Goal: Task Accomplishment & Management: Manage account settings

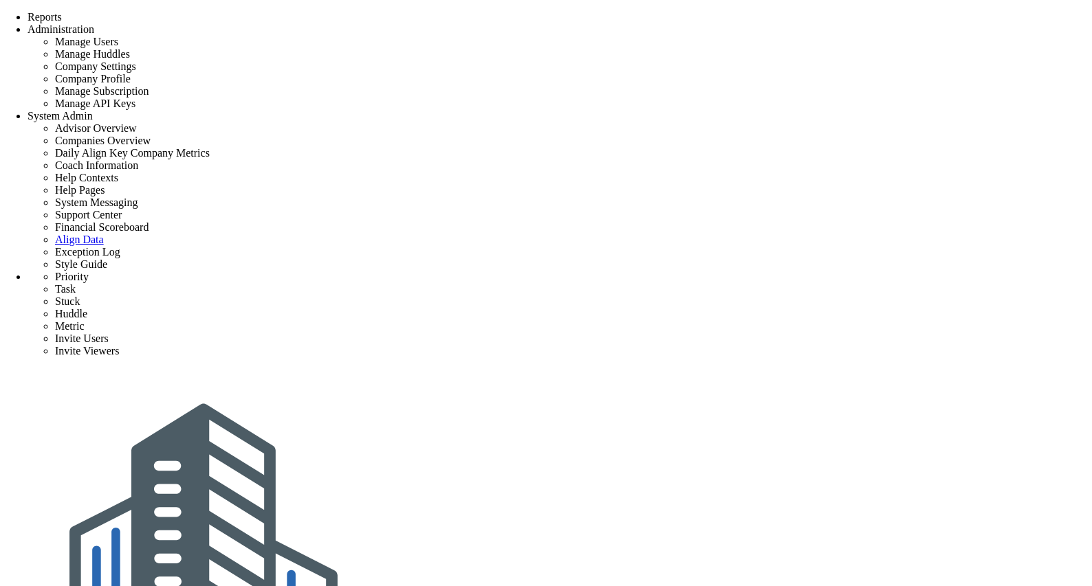
type input "0"
radio input "true"
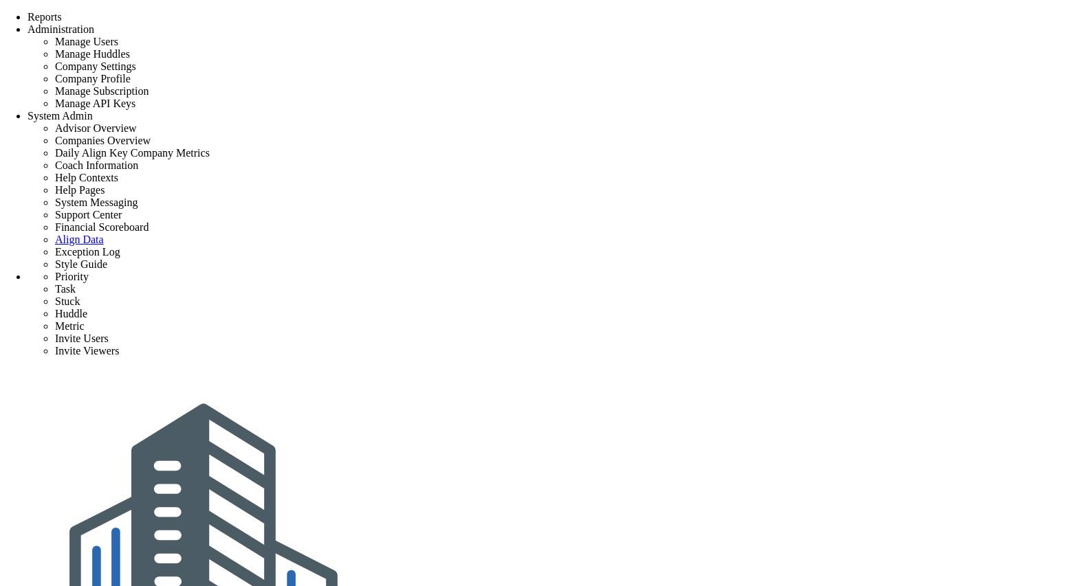
type input "[PERSON_NAME]"
type input "0"
radio input "true"
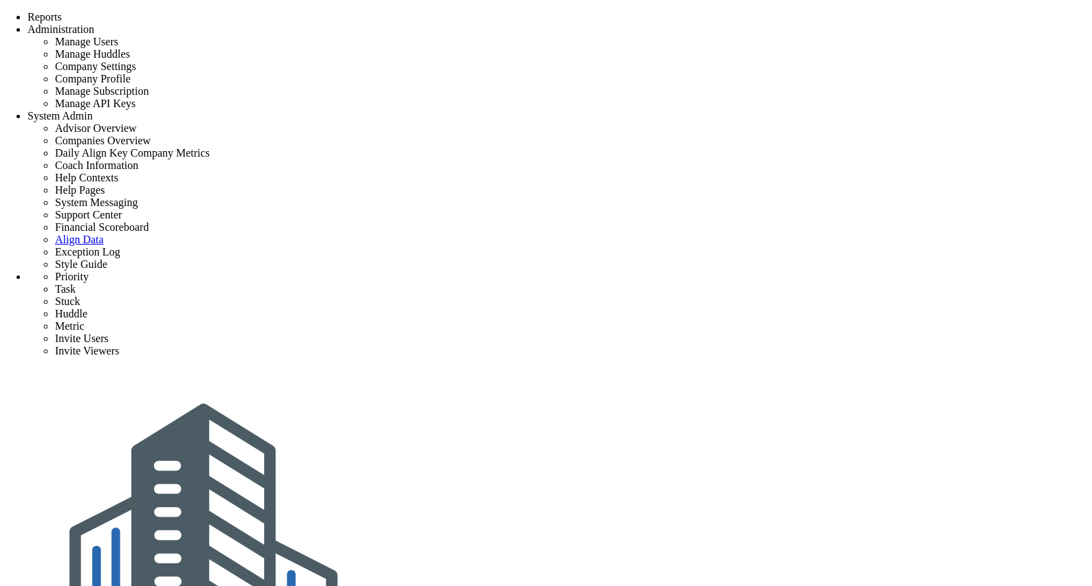
drag, startPoint x: 659, startPoint y: 240, endPoint x: 567, endPoint y: 237, distance: 92.2
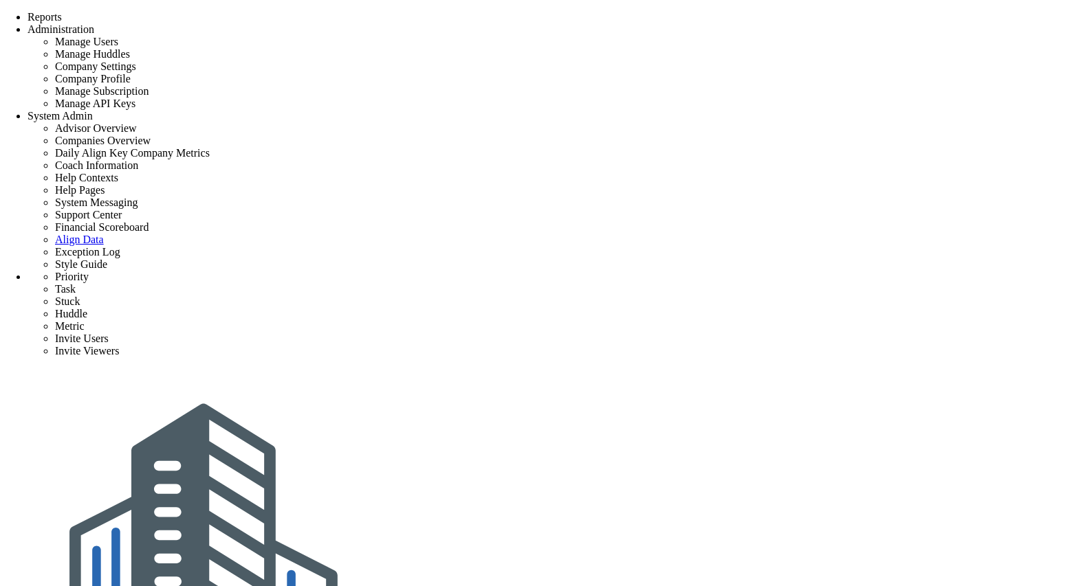
type input "[PERSON_NAME] Test"
type input "0"
type input "100"
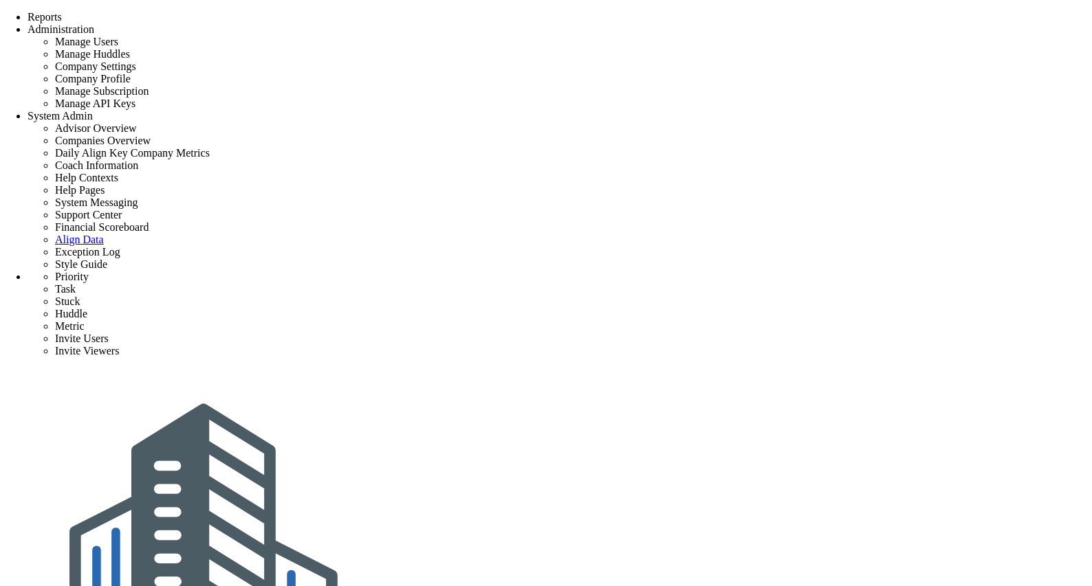
radio input "true"
type input "[PERSON_NAME]"
type input "0"
type input "100"
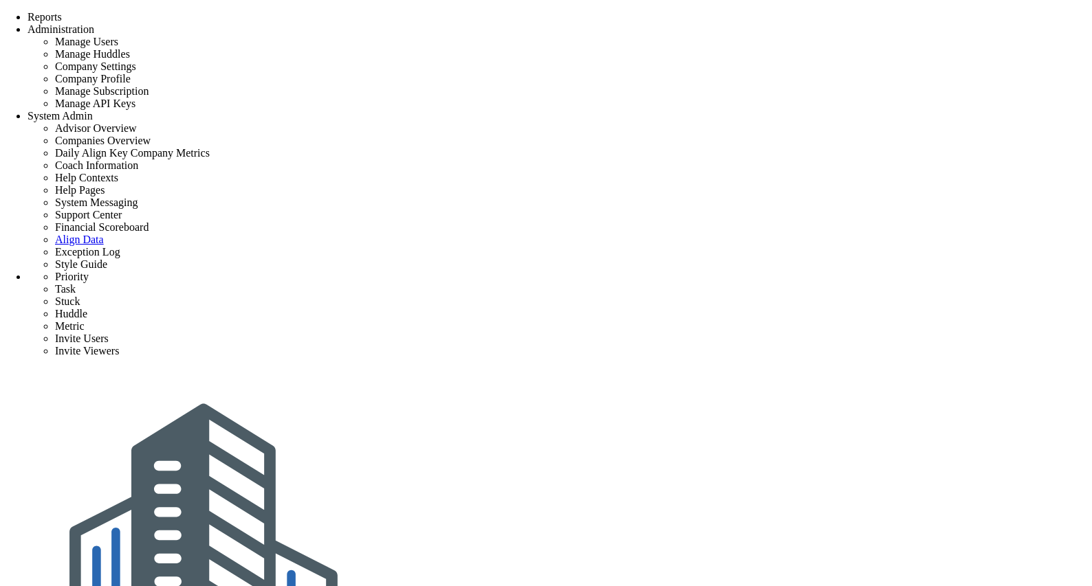
radio input "true"
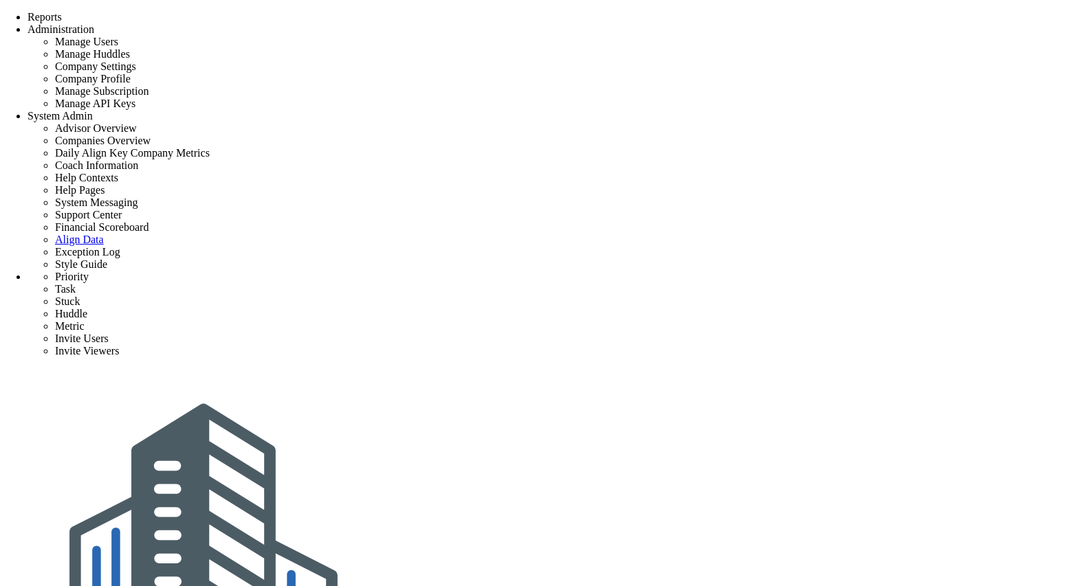
type input "0"
radio input "true"
type input "[PERSON_NAME]"
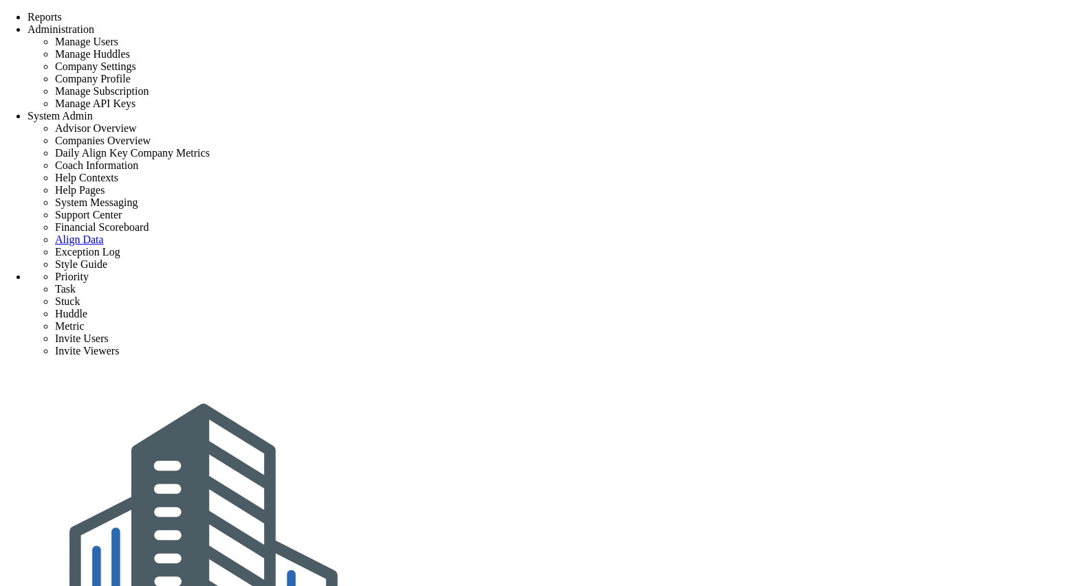
type input "0"
radio input "true"
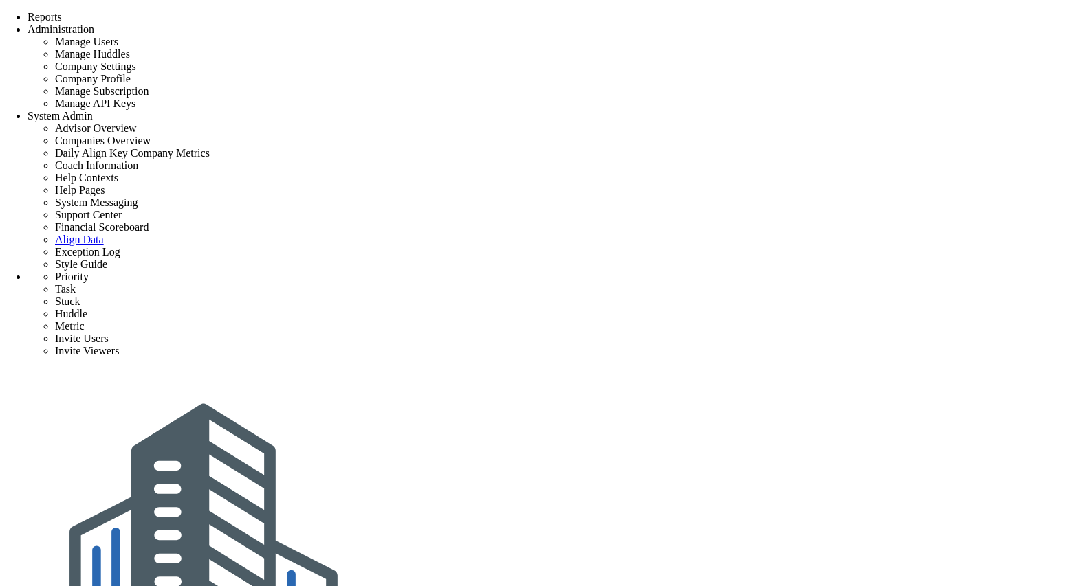
type input "0"
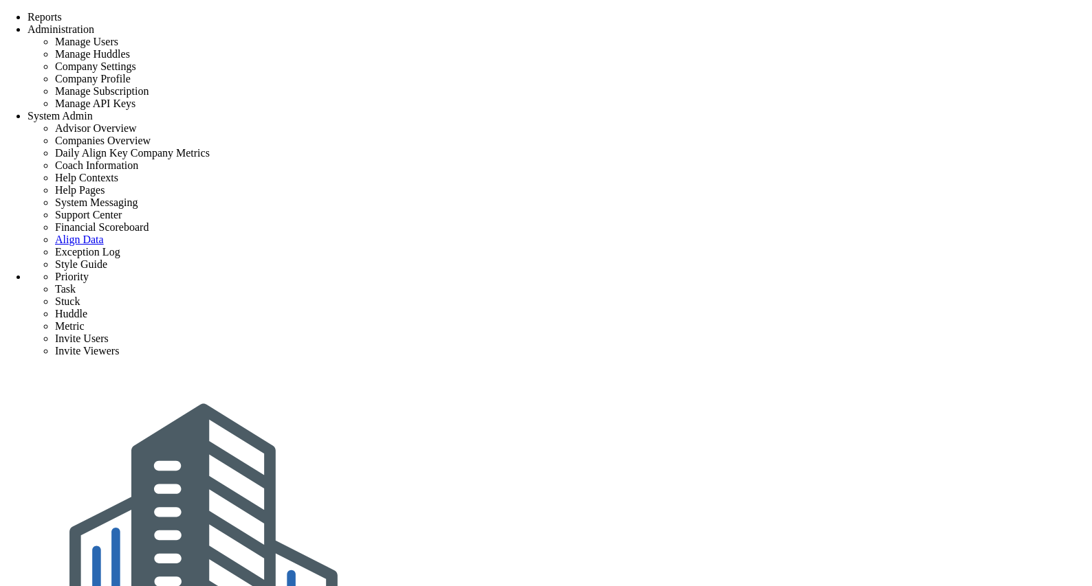
type input "0"
radio input "true"
type input "[PERSON_NAME]"
type input "0"
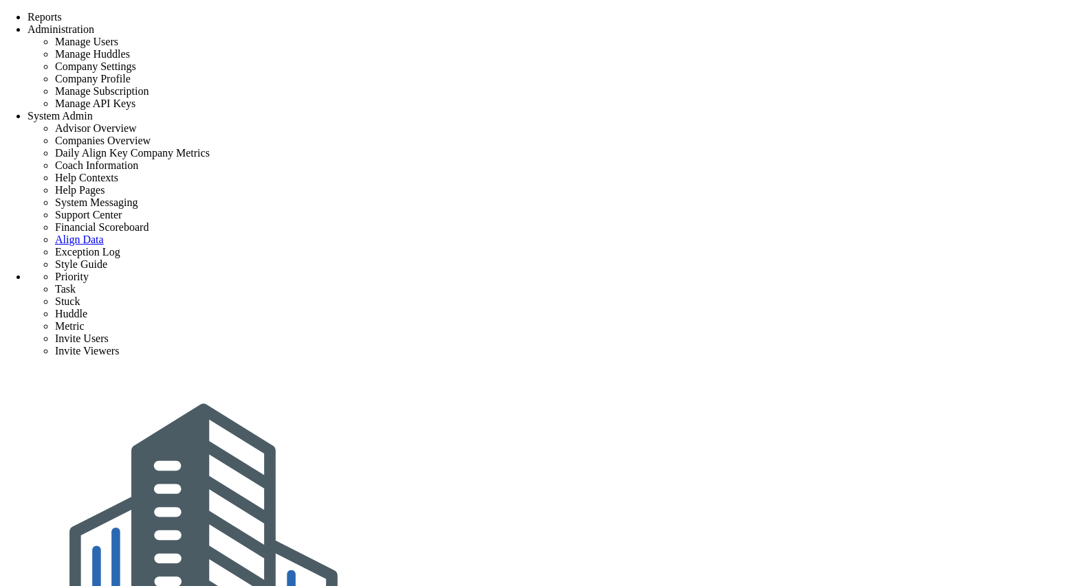
type input "0"
radio input "true"
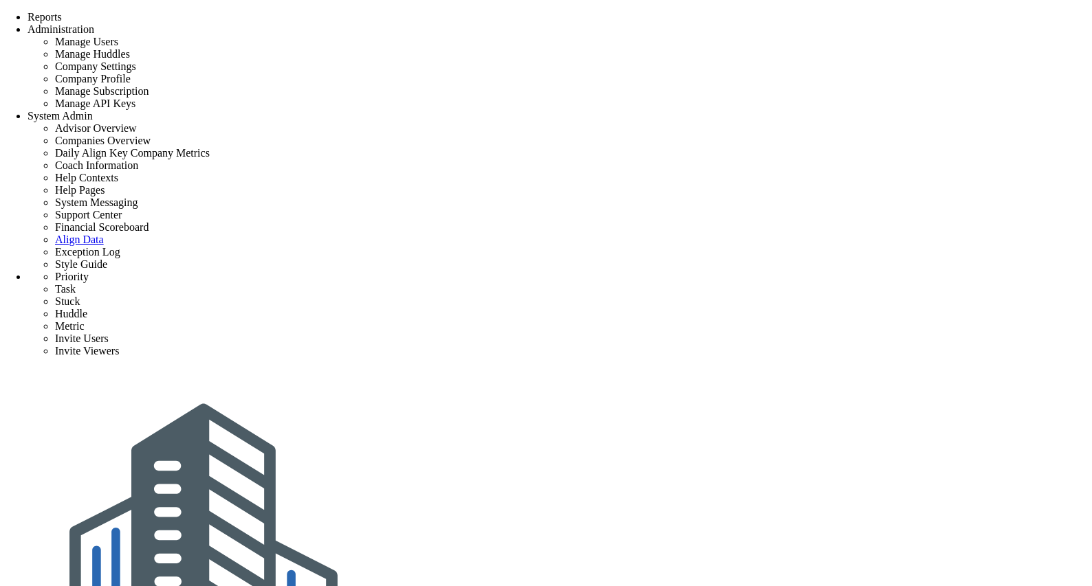
type input "0"
radio input "true"
type input "[PERSON_NAME]"
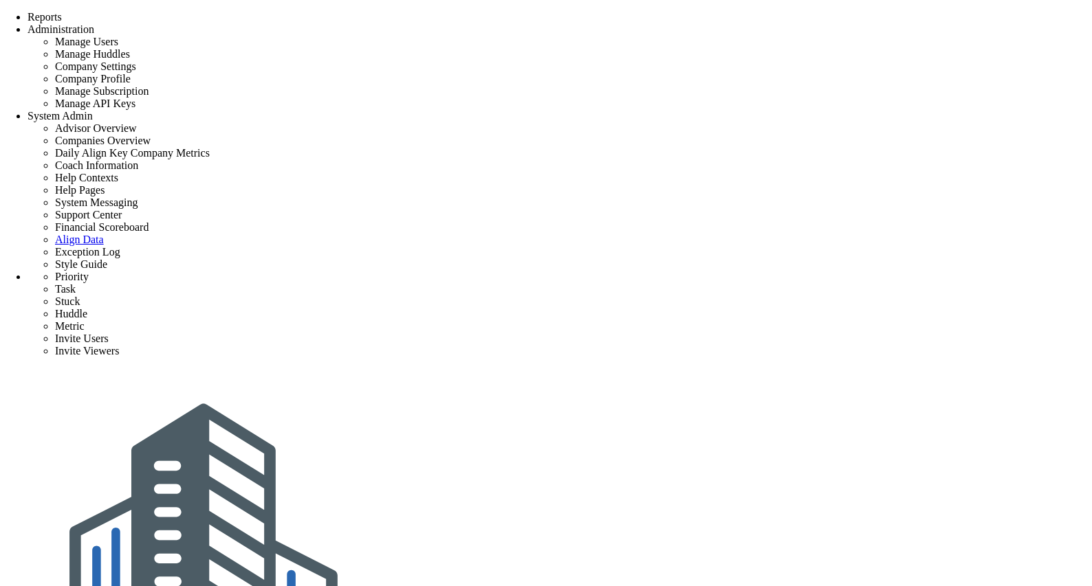
type input "0"
radio input "true"
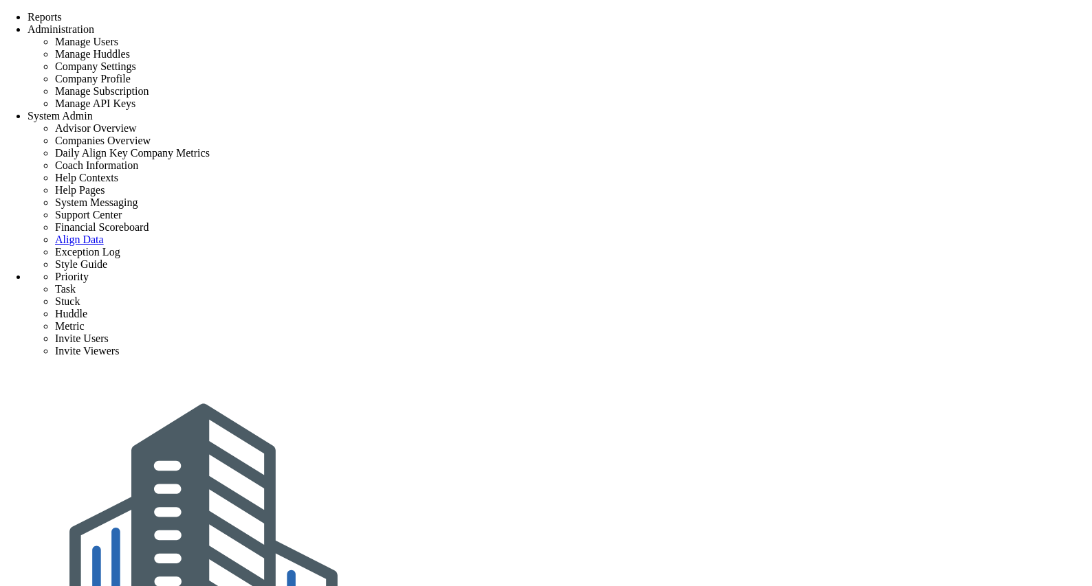
scroll to position [347, 0]
type input "0"
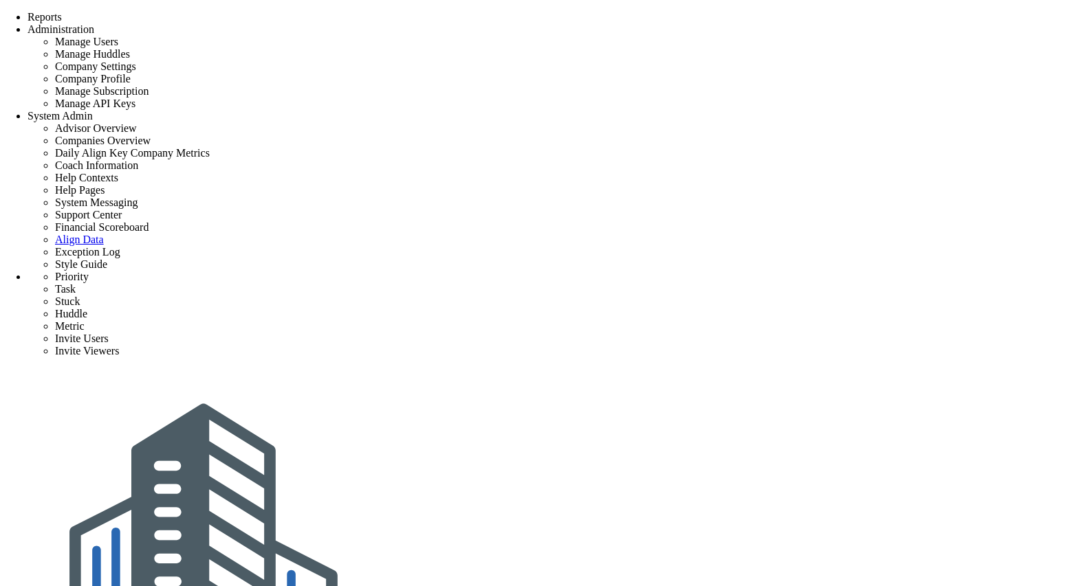
radio input "true"
type input "[PERSON_NAME]"
type input "0"
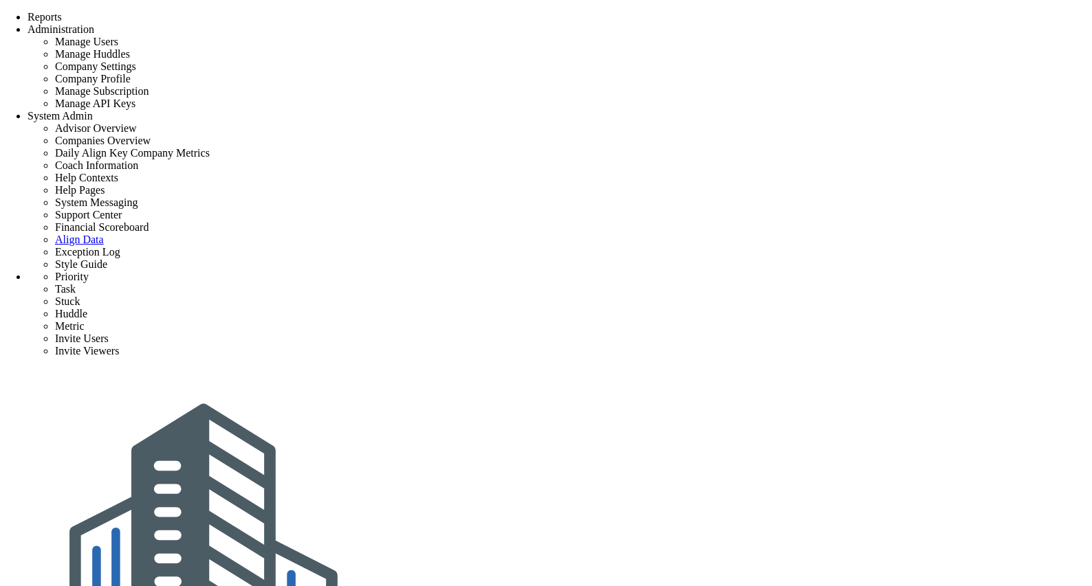
radio input "true"
type input "0"
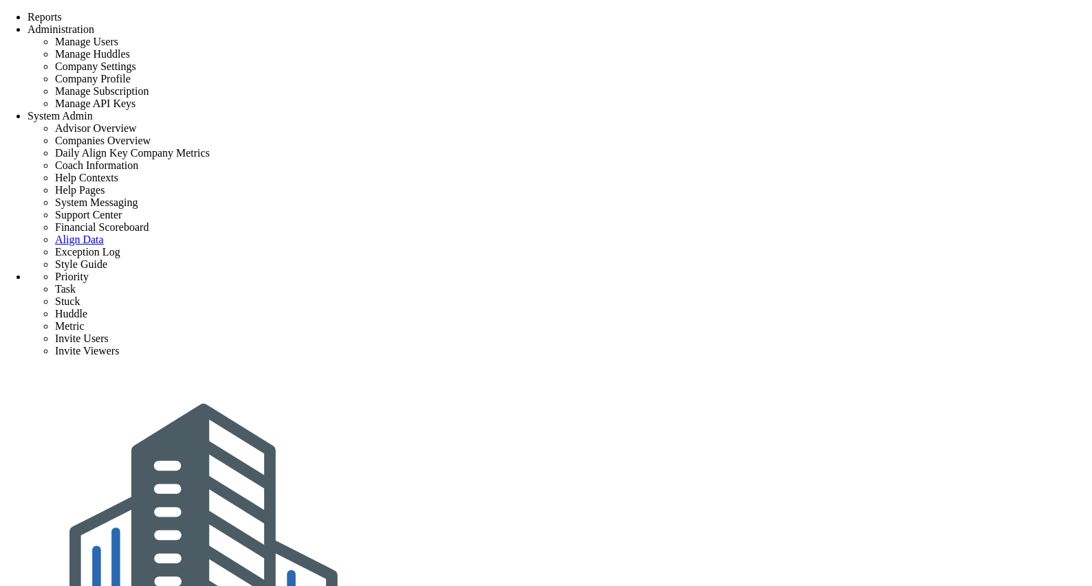
type input "0"
radio input "true"
type input "[PERSON_NAME]"
type input "0"
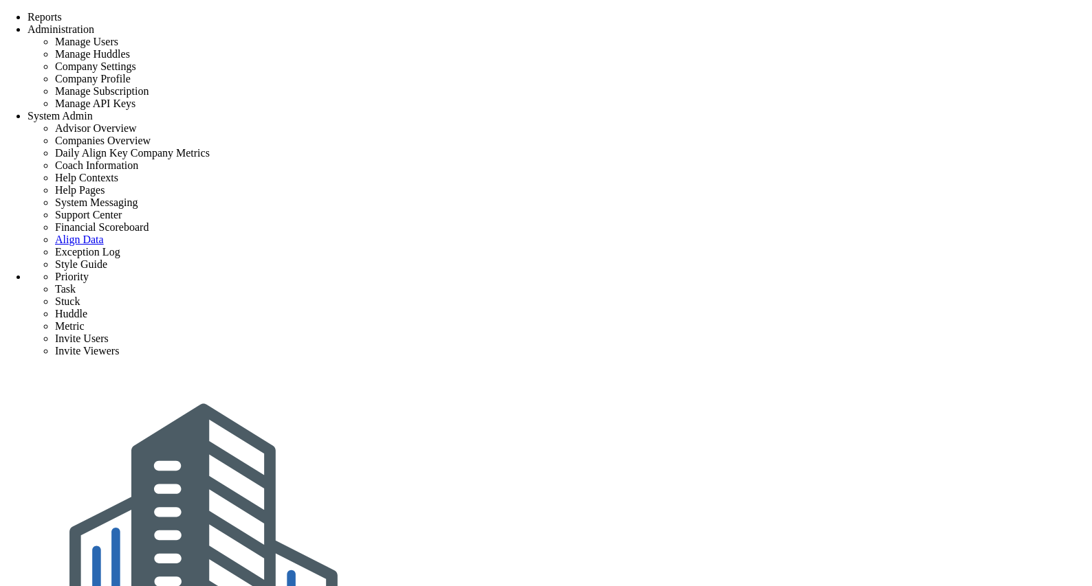
type input "0"
radio input "true"
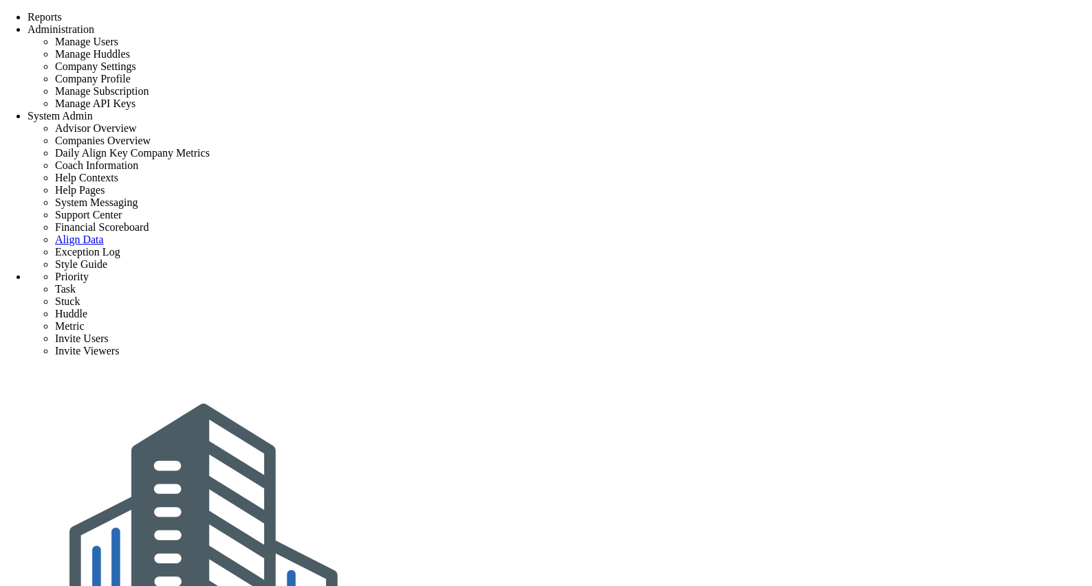
type input "0"
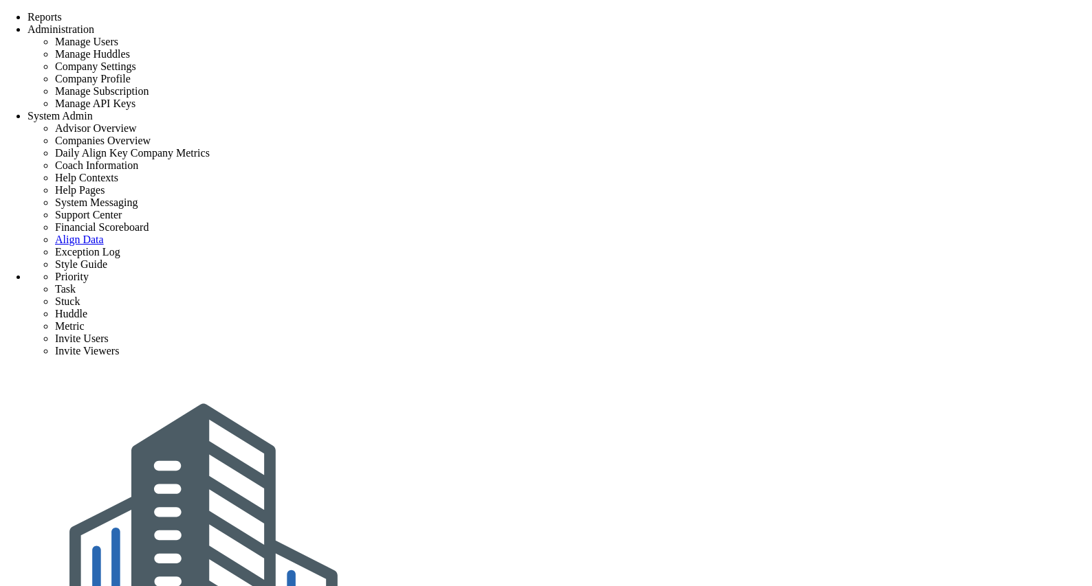
type input "0"
radio input "true"
type input "[PERSON_NAME]"
type input "0"
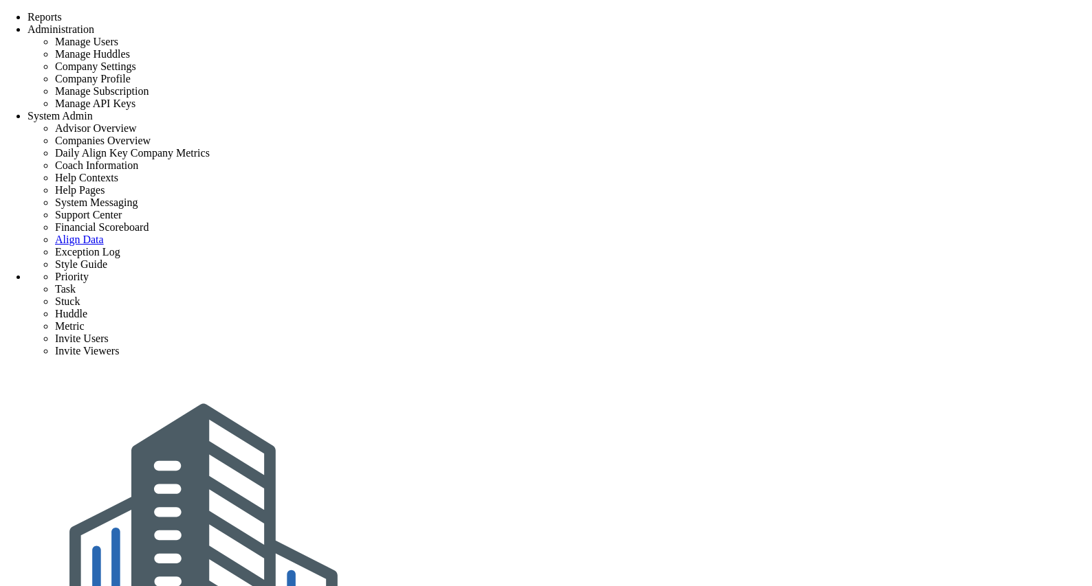
type input "0"
radio input "true"
drag, startPoint x: 628, startPoint y: 232, endPoint x: 560, endPoint y: 229, distance: 68.2
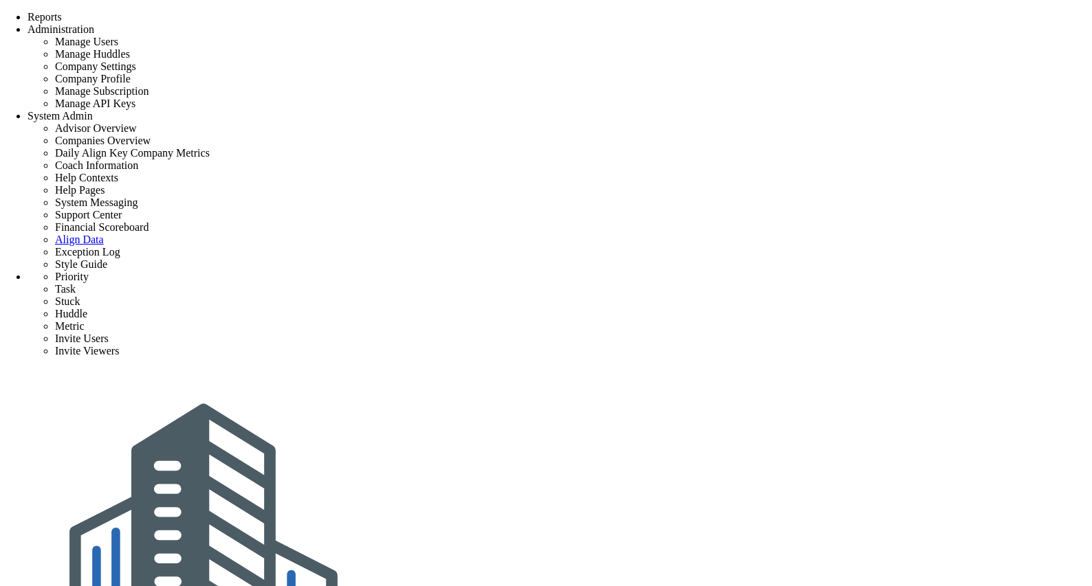
drag, startPoint x: 659, startPoint y: 23, endPoint x: 573, endPoint y: 17, distance: 85.4
drag, startPoint x: 622, startPoint y: 52, endPoint x: 562, endPoint y: 51, distance: 60.5
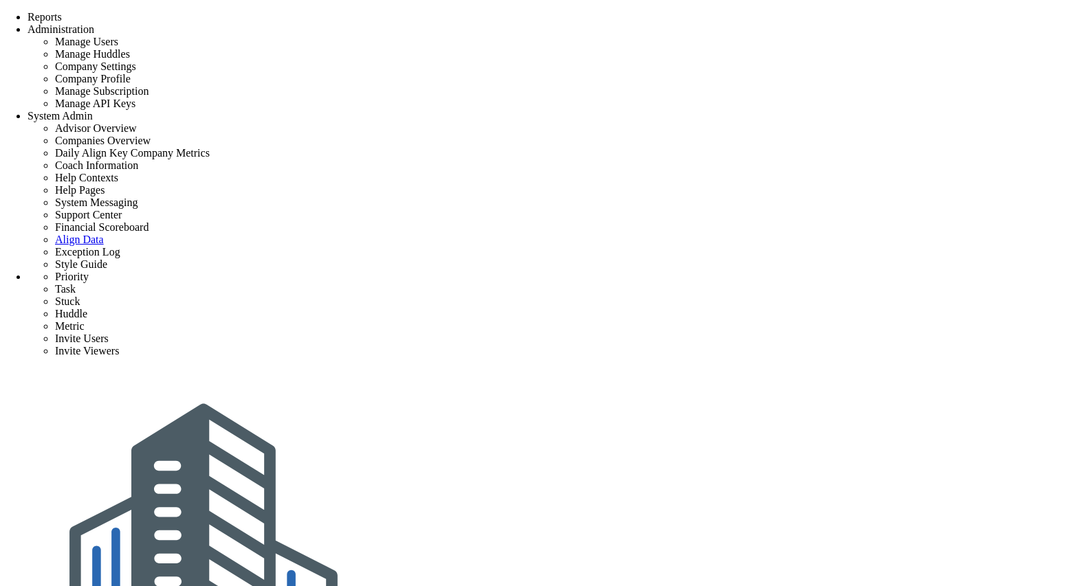
drag, startPoint x: 660, startPoint y: 19, endPoint x: 564, endPoint y: 11, distance: 96.6
type input "0"
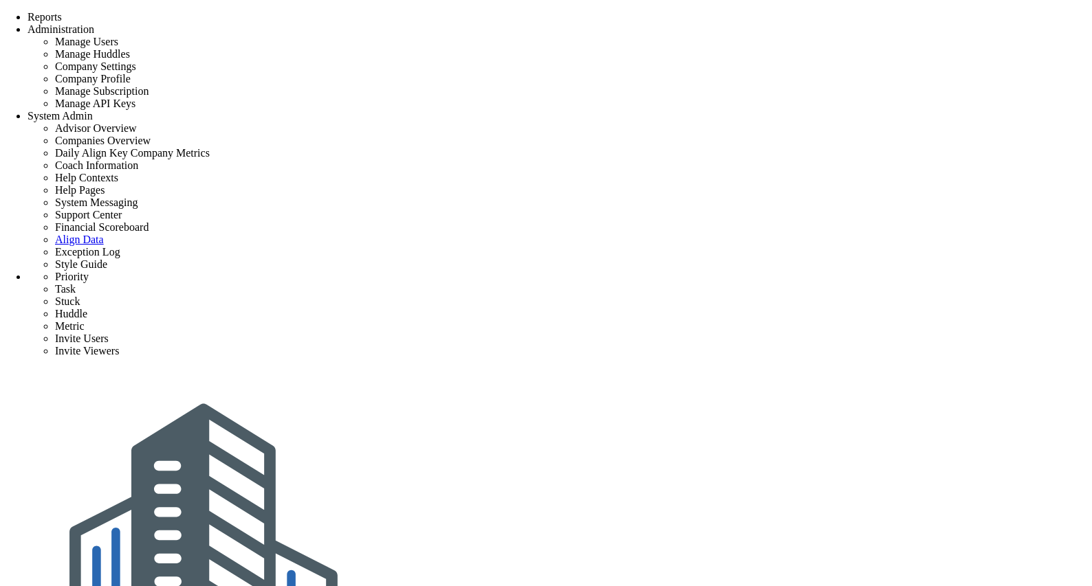
type input "0"
radio input "true"
type input "[PERSON_NAME]"
type input "0"
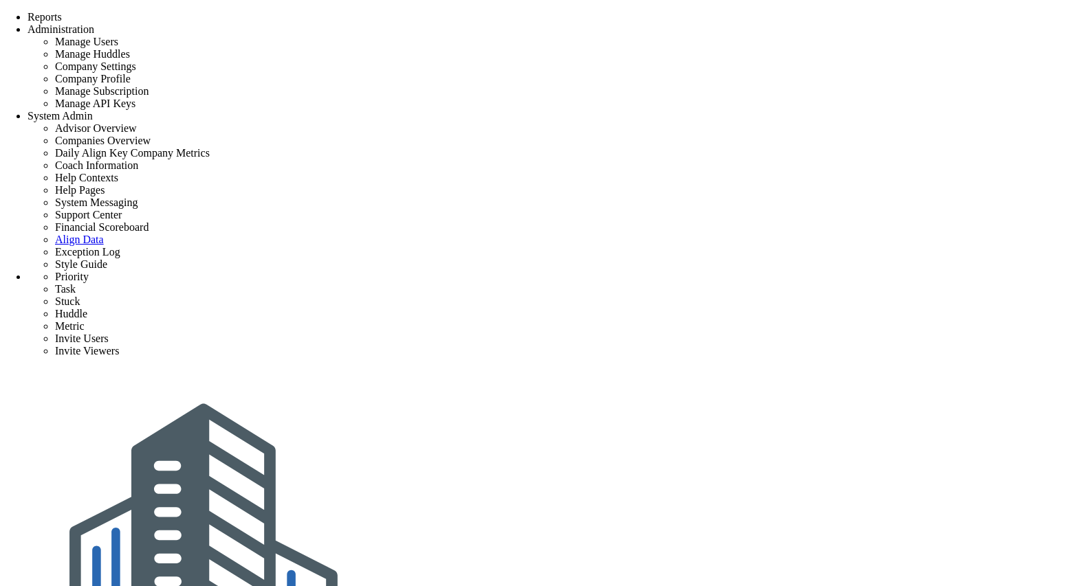
type input "0"
radio input "true"
type input "0"
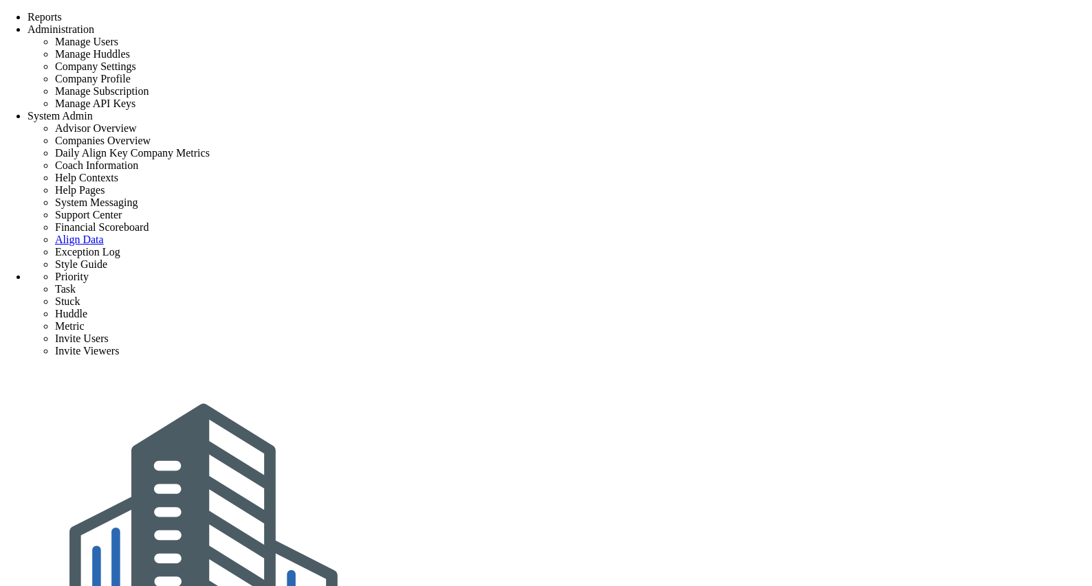
type input "0"
radio input "true"
type input "[PERSON_NAME]"
type input "0"
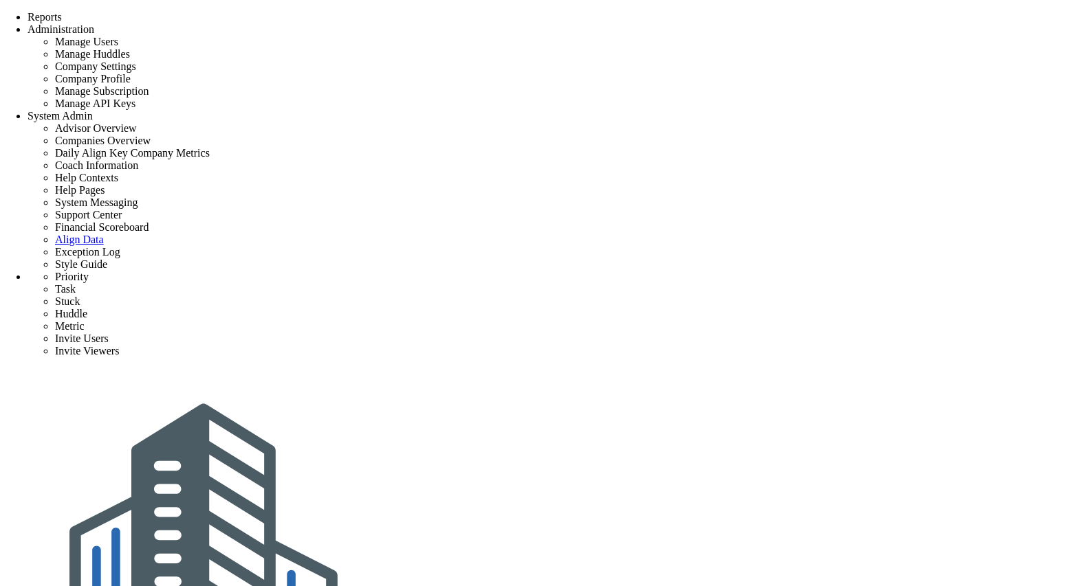
type input "0"
radio input "true"
click at [975, 369] on div "Align-Build Testing" at bounding box center [560, 546] width 1064 height 355
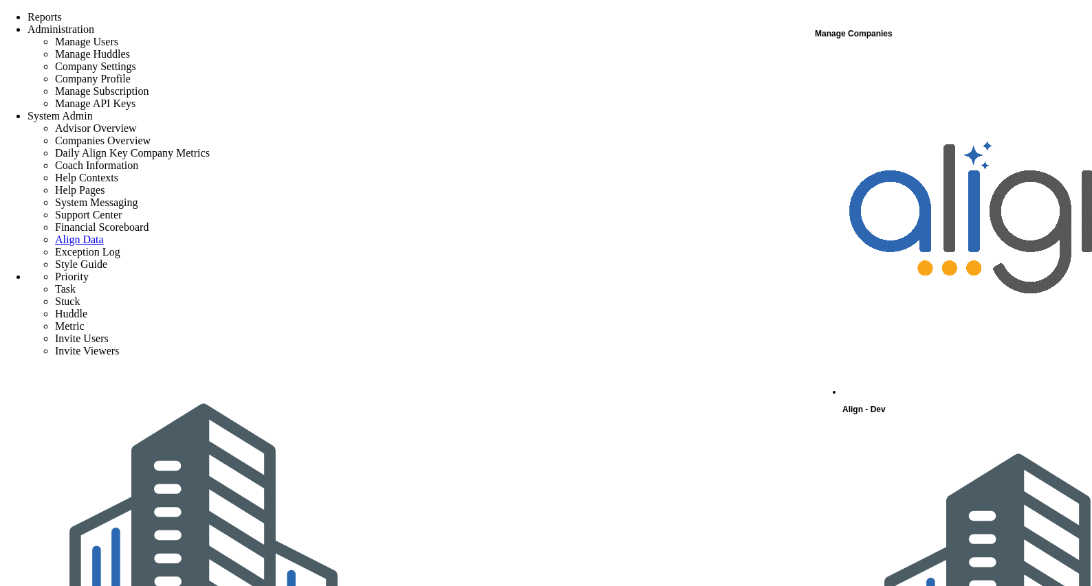
scroll to position [91, 0]
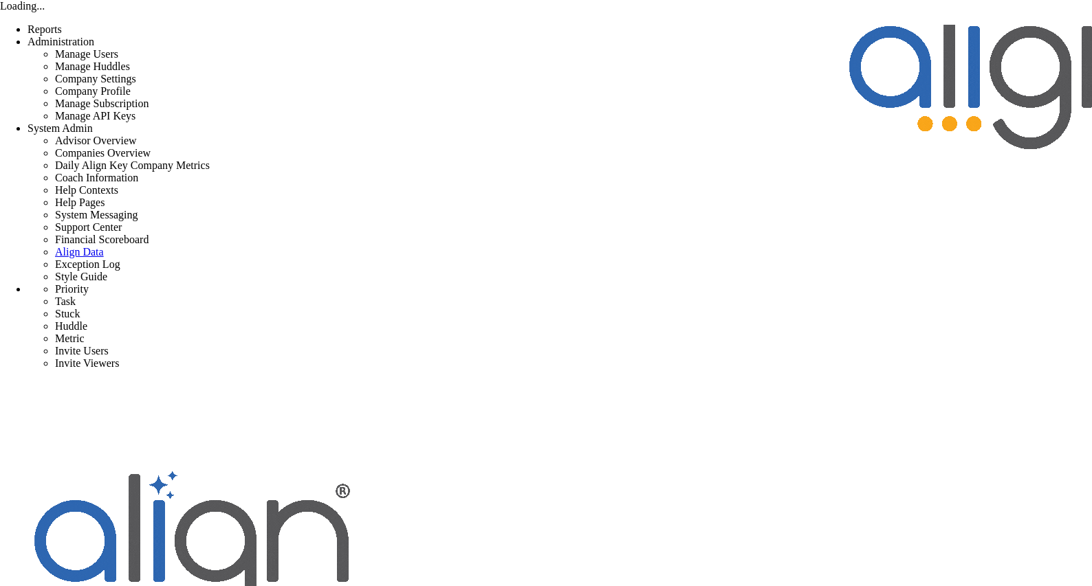
scroll to position [120, 0]
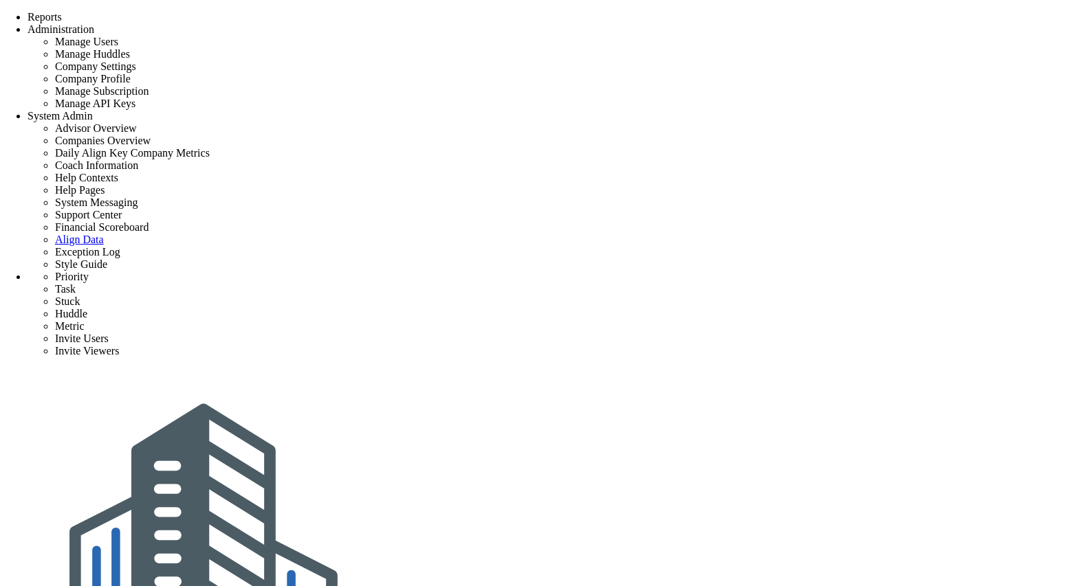
checkbox input "false"
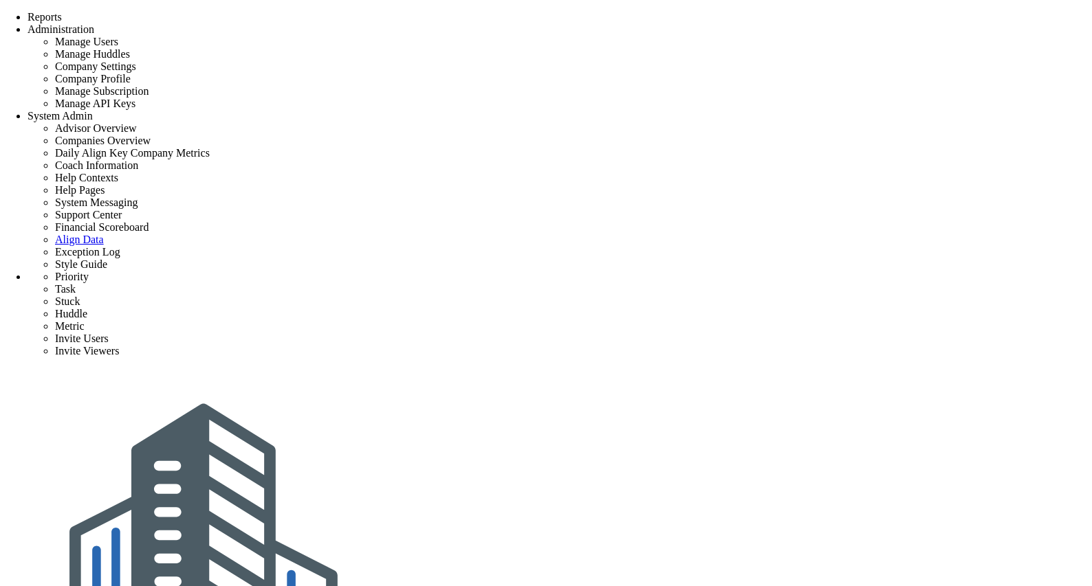
click at [971, 369] on div "Align-Build Testing" at bounding box center [560, 546] width 1064 height 355
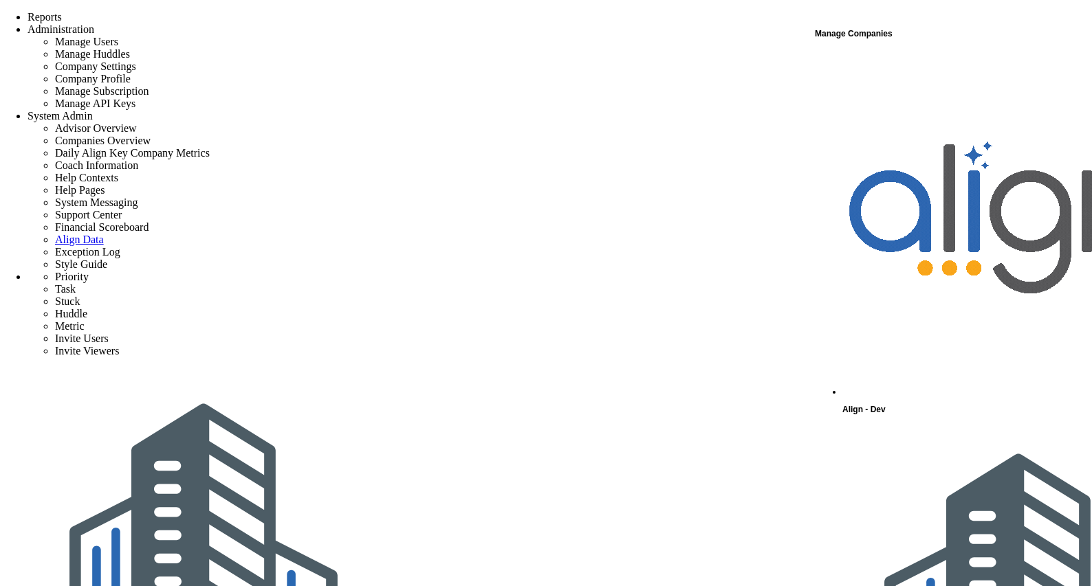
click at [877, 34] on div "Manage Companies" at bounding box center [952, 34] width 275 height 18
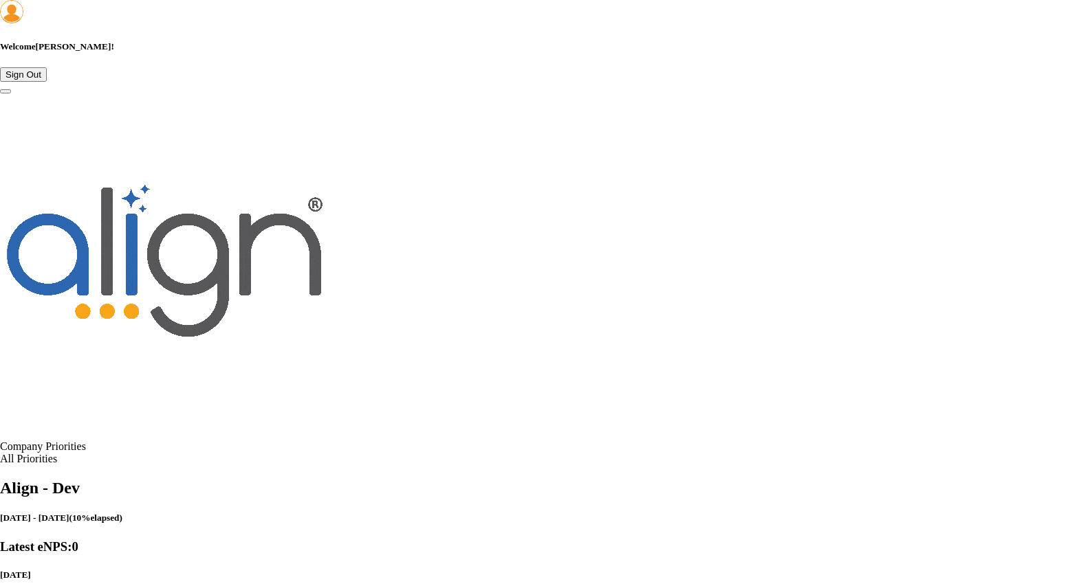
scroll to position [733, 0]
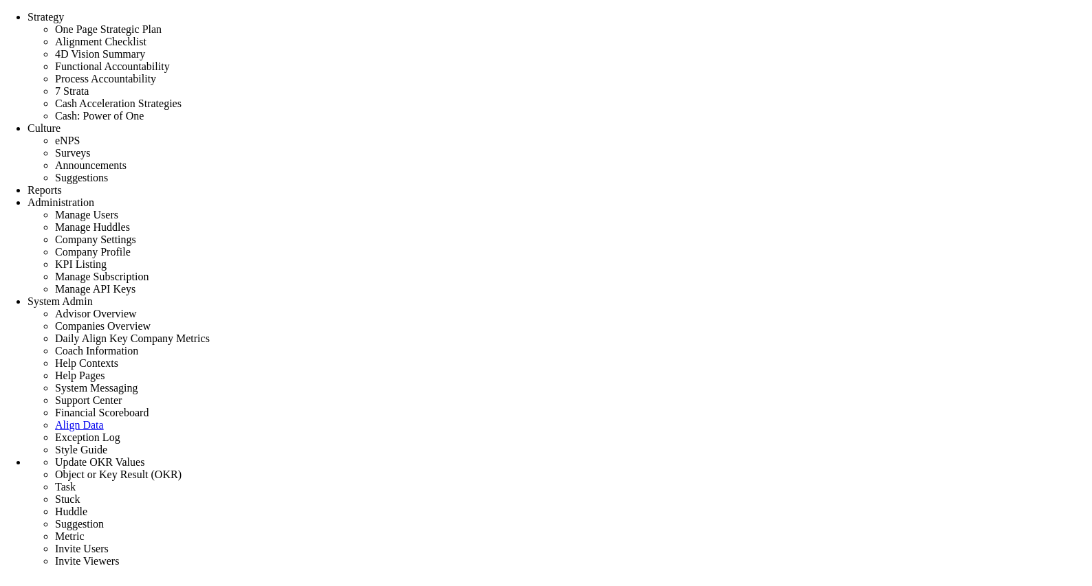
checkbox input "true"
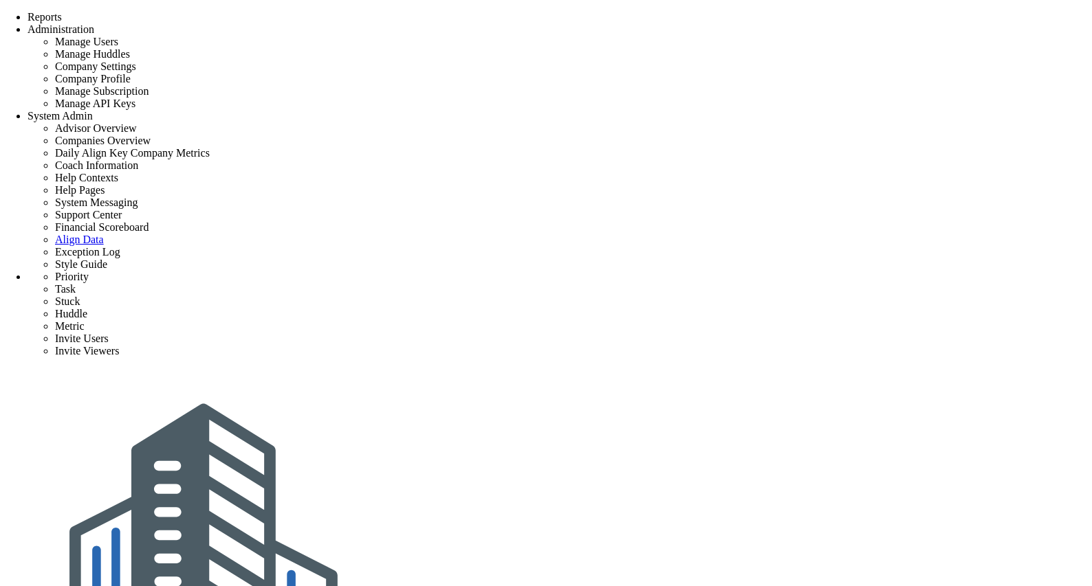
click at [93, 110] on span "System Admin" at bounding box center [60, 116] width 65 height 12
type input "0"
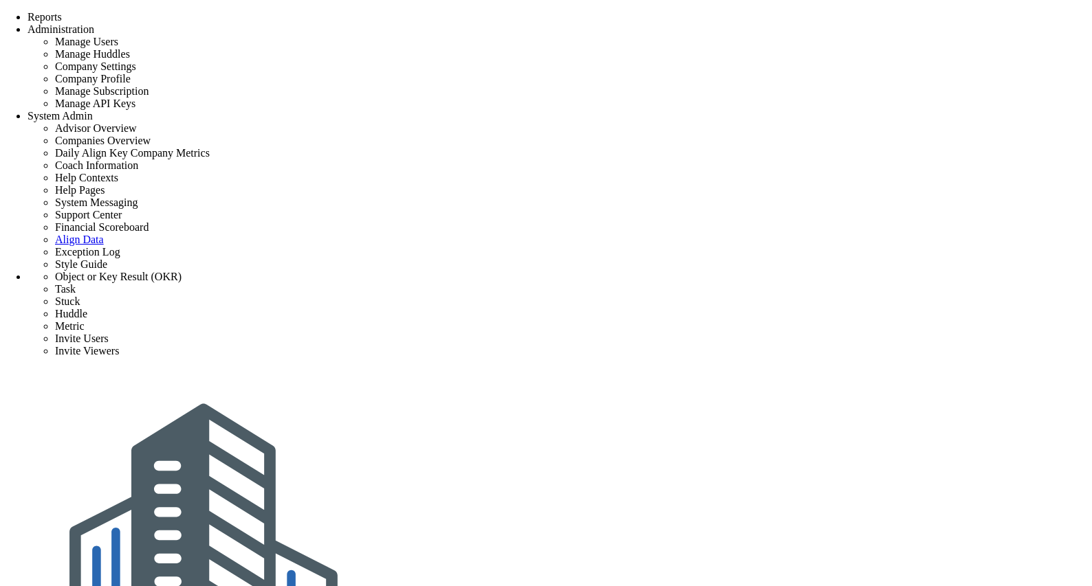
radio input "true"
type input "[PERSON_NAME]"
type input "0"
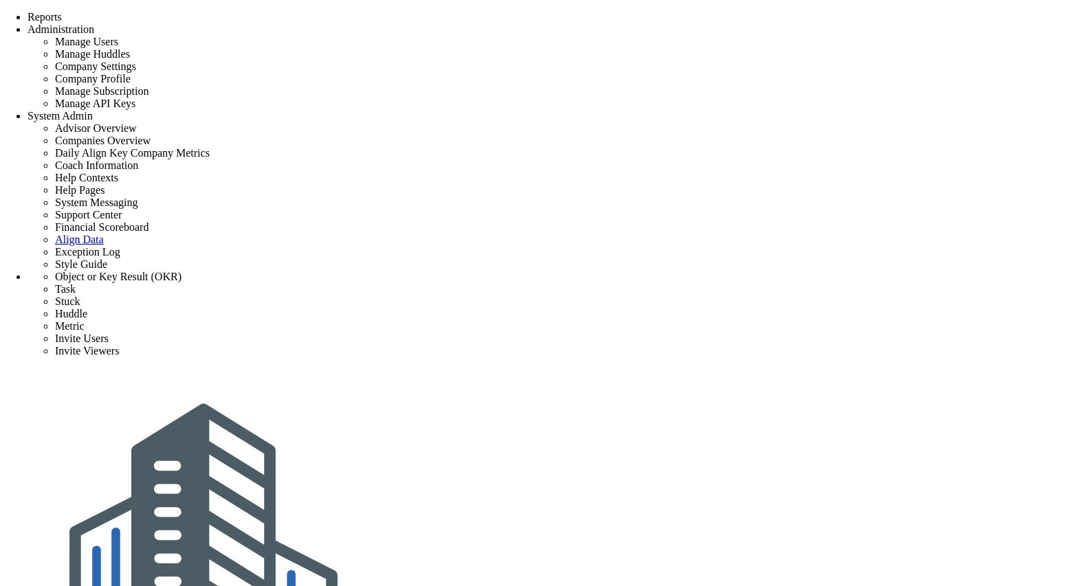
radio input "true"
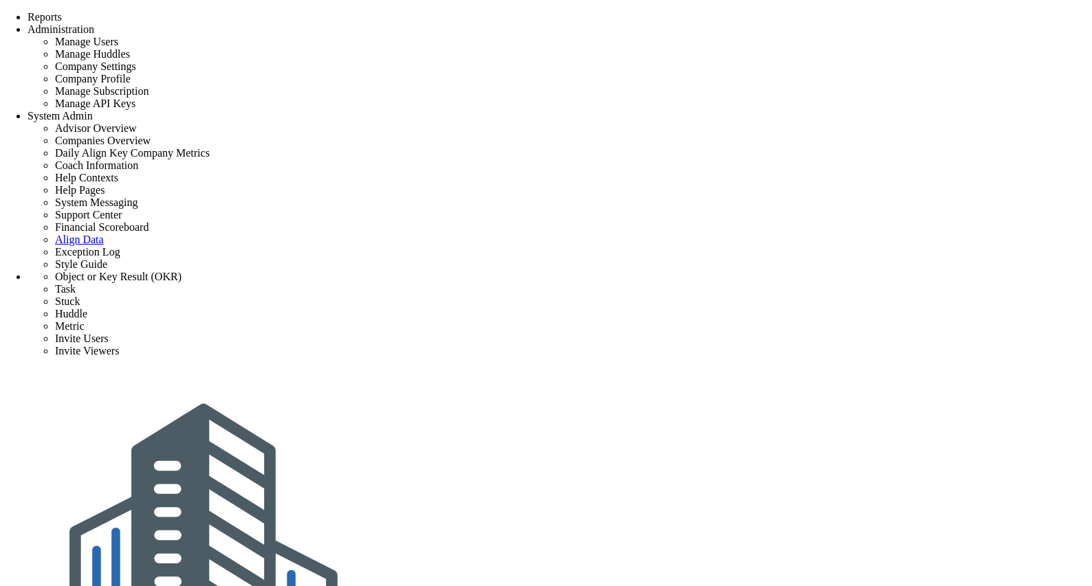
checkbox input "false"
drag, startPoint x: 168, startPoint y: 45, endPoint x: 353, endPoint y: 55, distance: 184.5
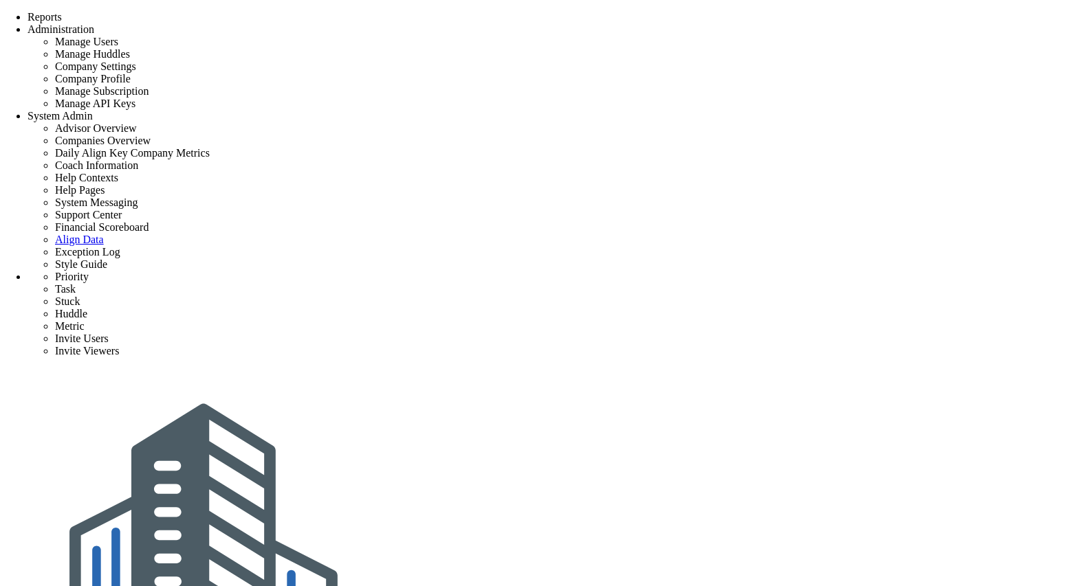
type input "0"
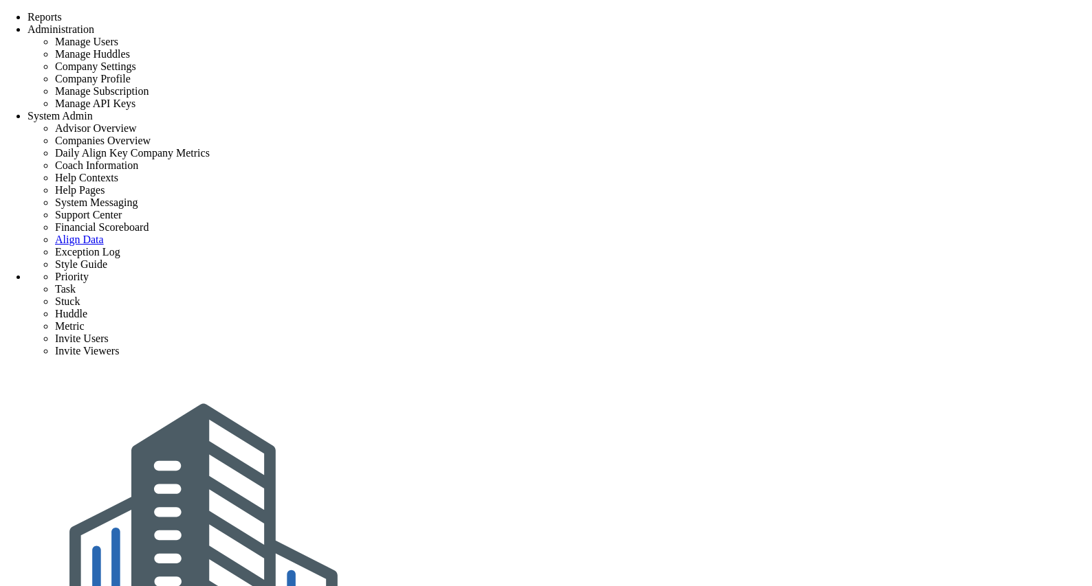
radio input "true"
type input "[PERSON_NAME]"
type input "0"
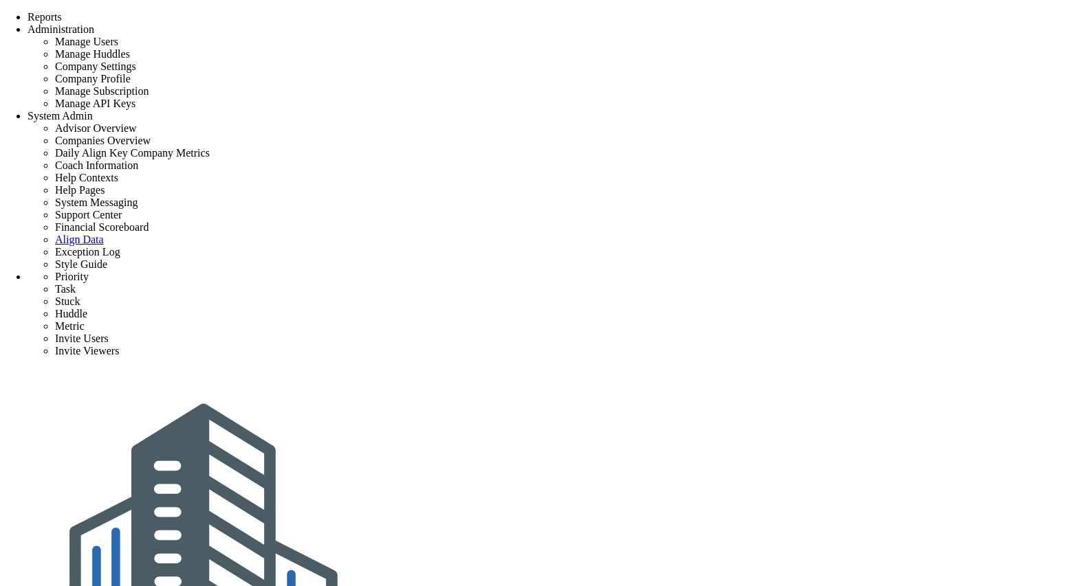
radio input "true"
drag, startPoint x: 583, startPoint y: 235, endPoint x: 949, endPoint y: 245, distance: 366.6
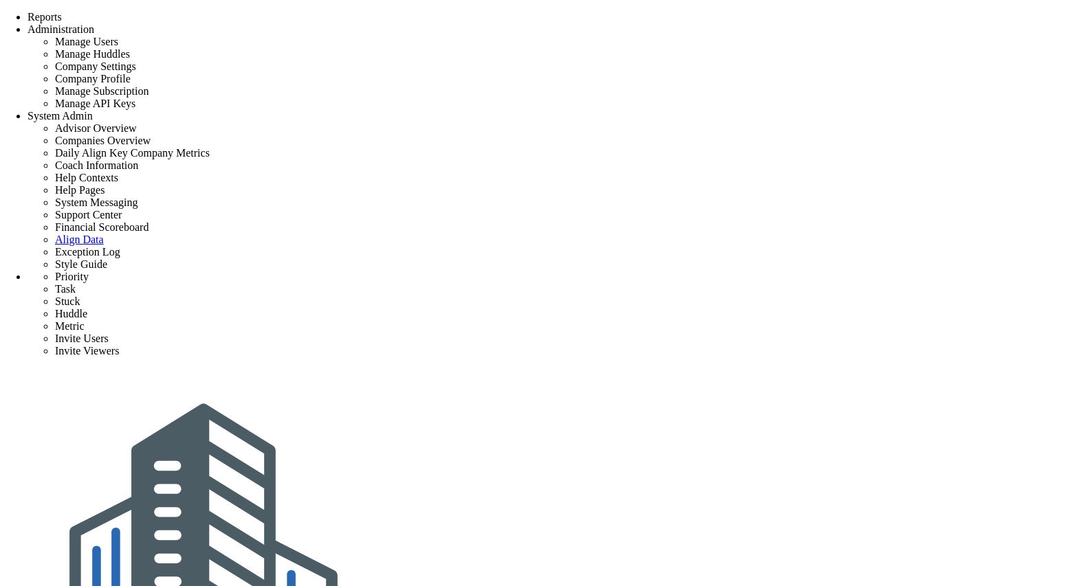
drag, startPoint x: 961, startPoint y: 251, endPoint x: 575, endPoint y: 242, distance: 385.8
drag, startPoint x: 960, startPoint y: 245, endPoint x: 562, endPoint y: 234, distance: 398.9
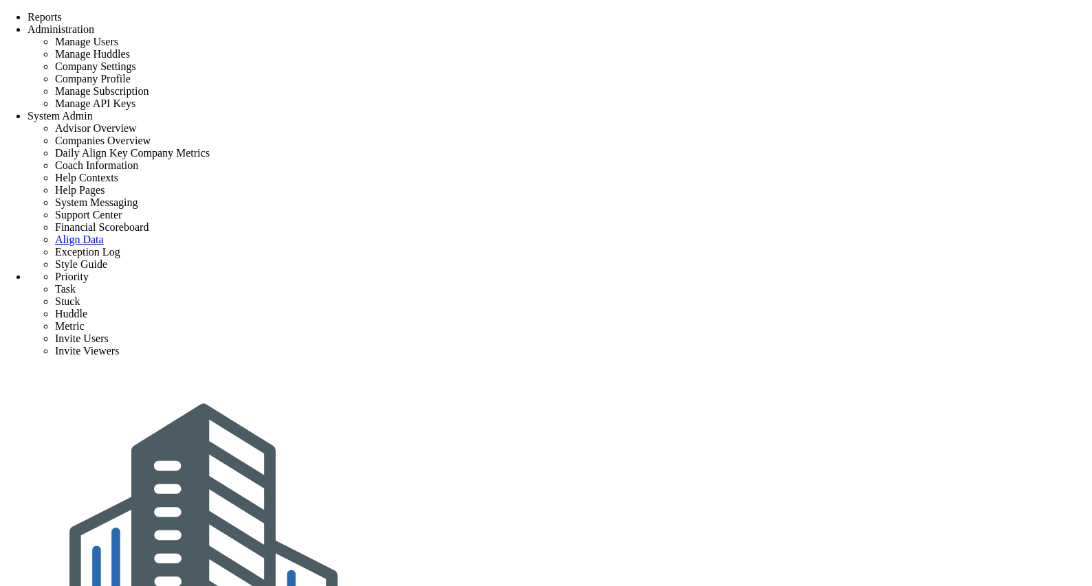
copy p "Rollup priorities are a type of priority where their progress is determined by …"
